Goal: Information Seeking & Learning: Learn about a topic

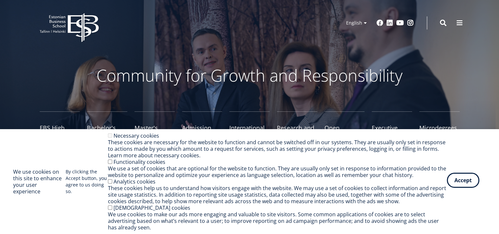
click at [462, 186] on button "Accept" at bounding box center [463, 180] width 33 height 15
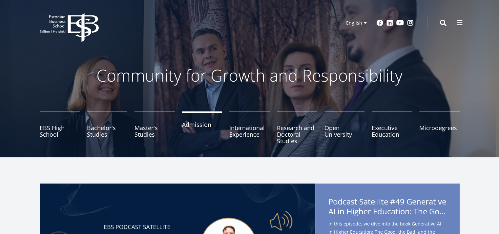
click at [189, 127] on link "Admission" at bounding box center [202, 128] width 40 height 33
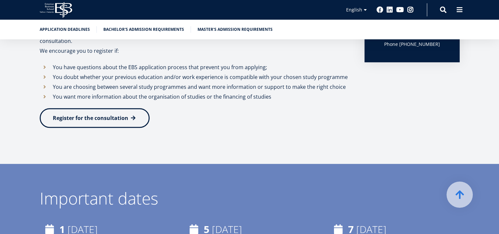
scroll to position [278, 0]
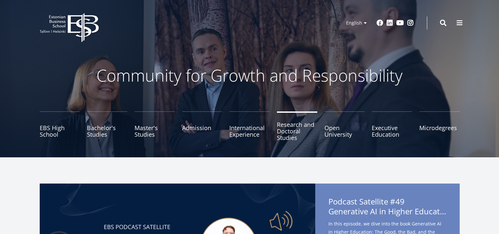
click at [300, 130] on link "Research and Doctoral Studies" at bounding box center [297, 128] width 40 height 33
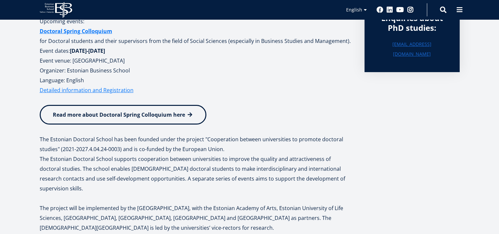
scroll to position [131, 0]
